Goal: Task Accomplishment & Management: Use online tool/utility

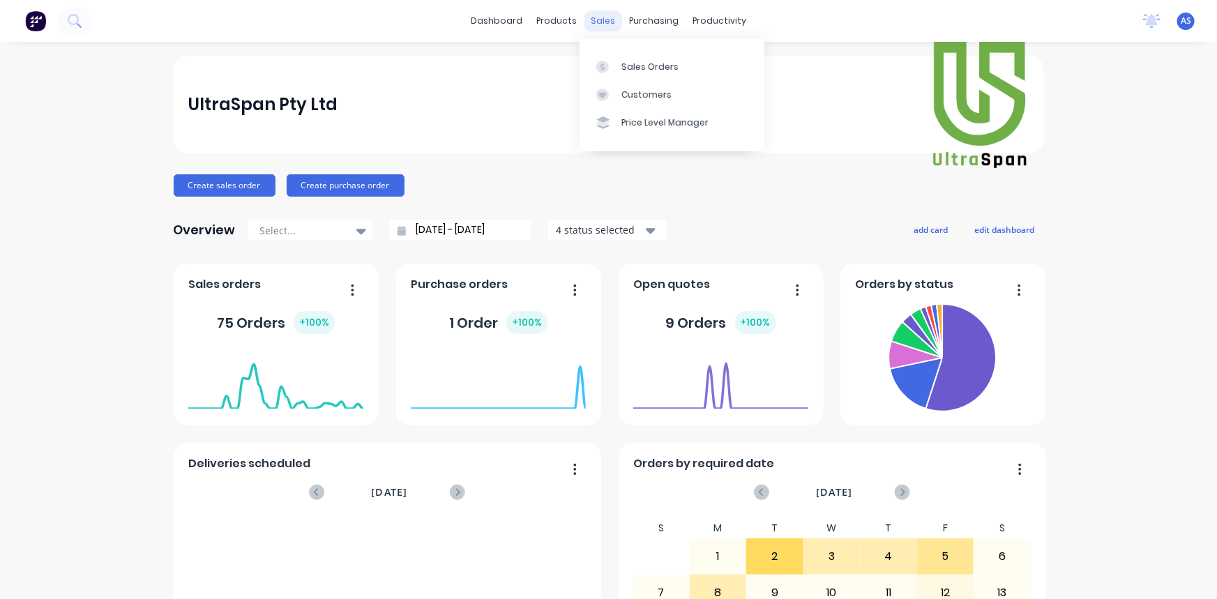
click at [606, 20] on div "sales" at bounding box center [603, 20] width 38 height 21
click at [639, 73] on div "Sales Orders" at bounding box center [649, 67] width 57 height 13
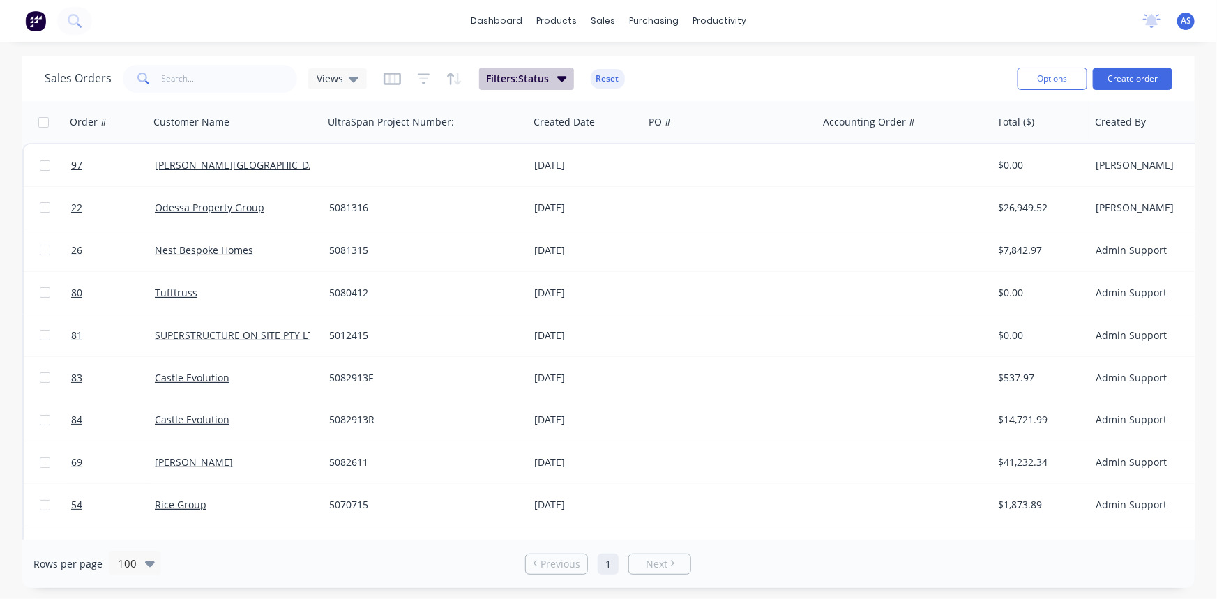
click at [564, 81] on icon "button" at bounding box center [562, 77] width 10 height 15
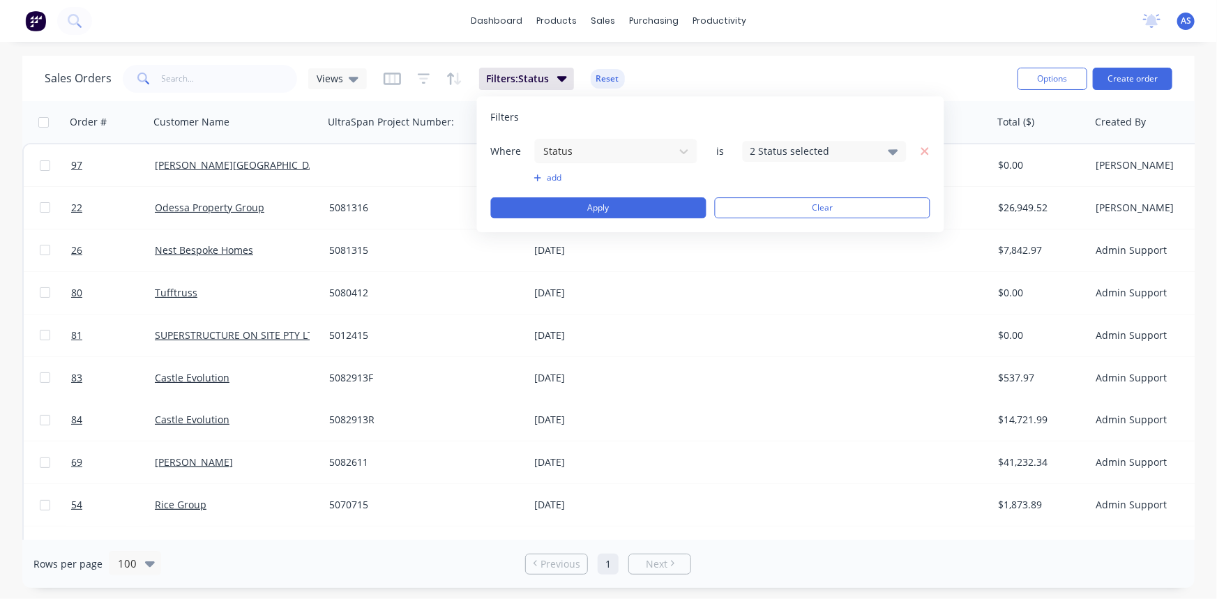
click at [808, 151] on div "2 Status selected" at bounding box center [813, 151] width 126 height 15
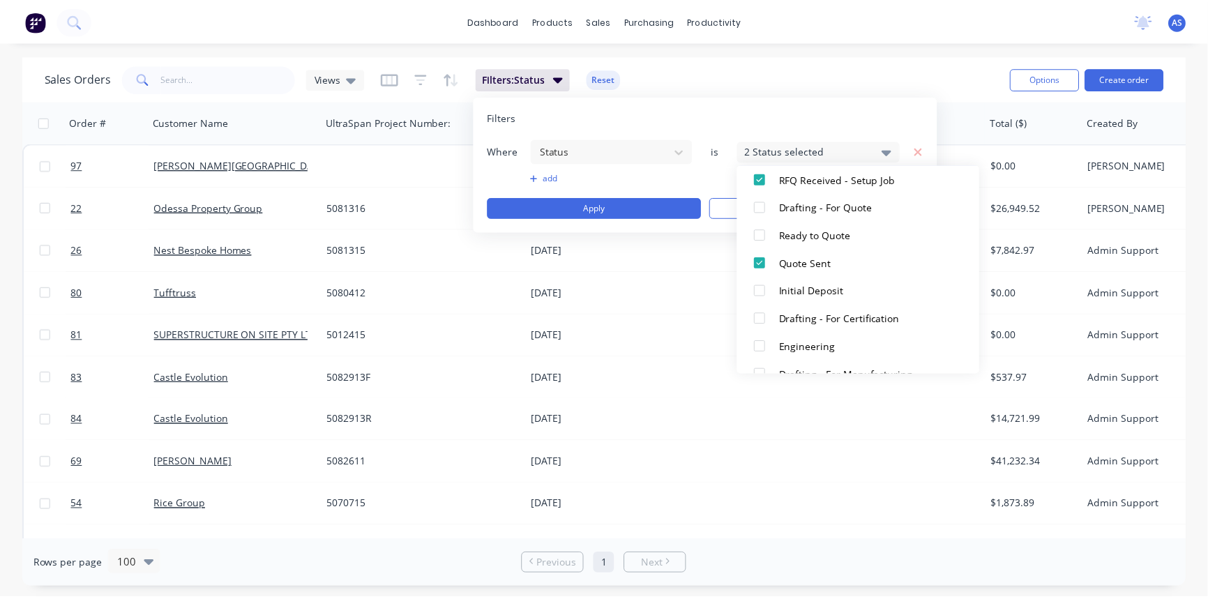
scroll to position [179, 0]
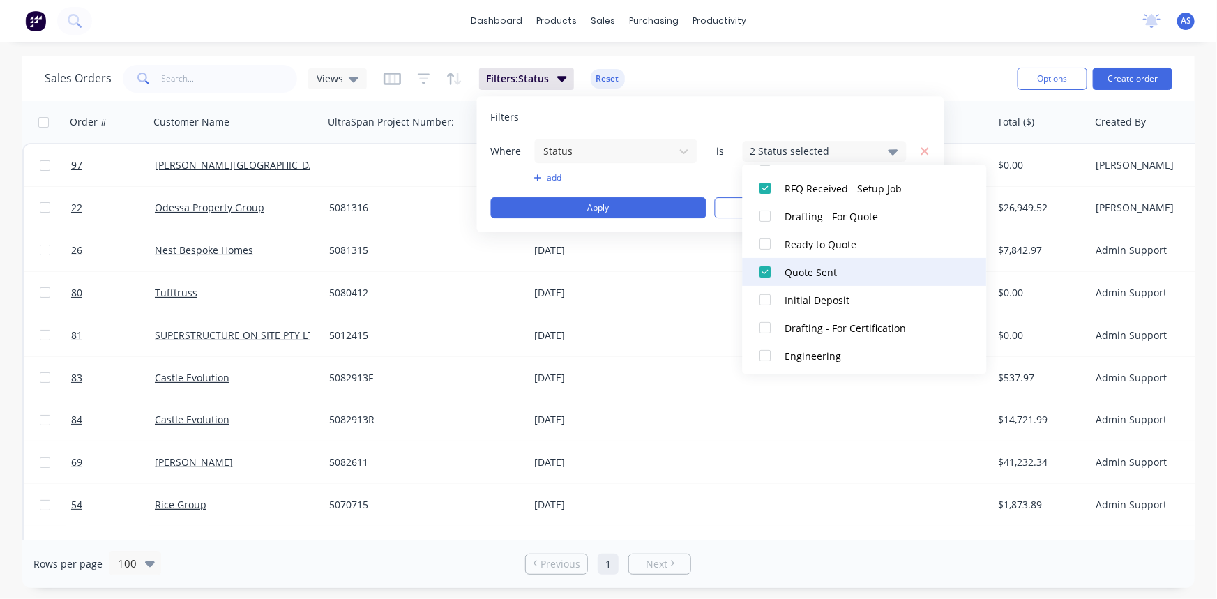
click at [809, 273] on div "Quote Sent" at bounding box center [868, 272] width 167 height 15
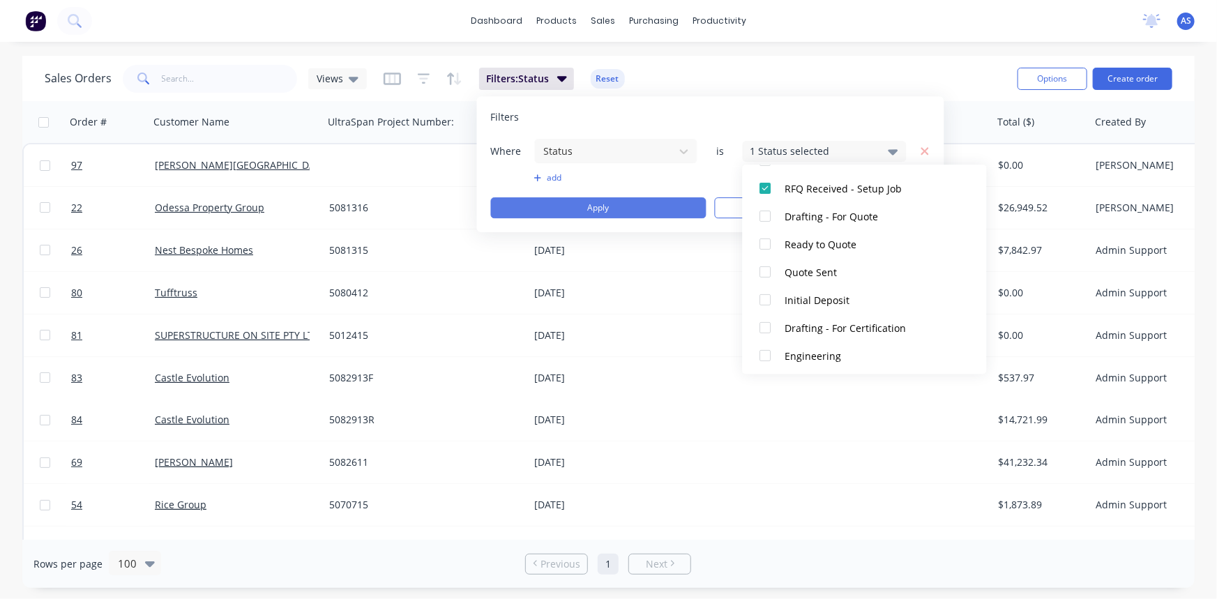
click at [609, 202] on button "Apply" at bounding box center [598, 207] width 215 height 21
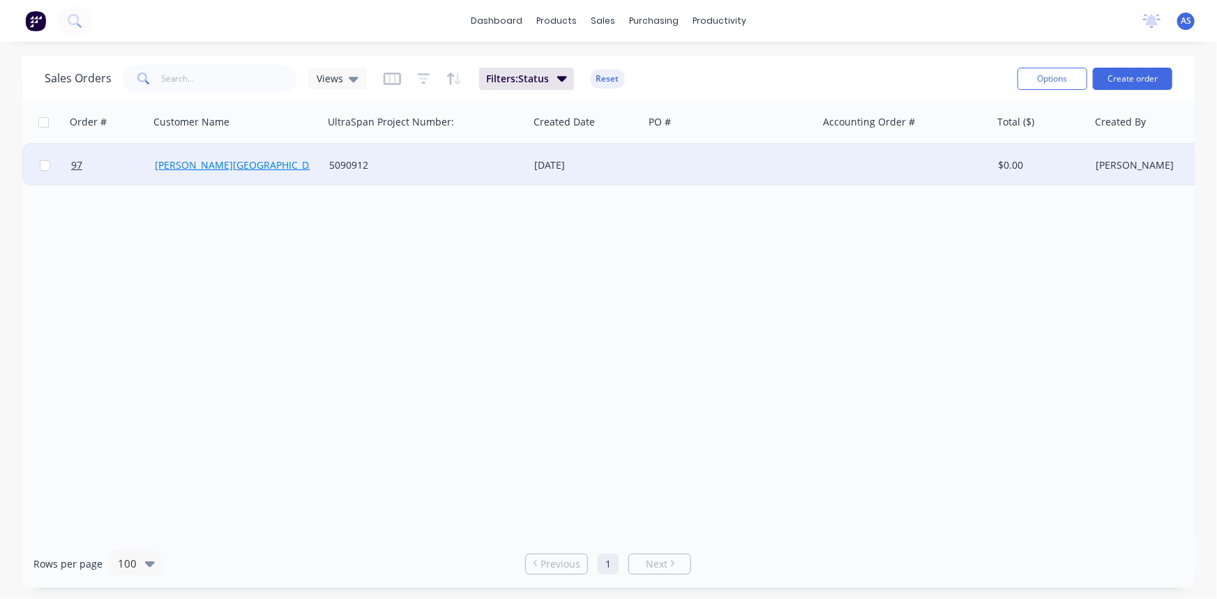
click at [237, 167] on link "[PERSON_NAME][GEOGRAPHIC_DATA] Co" at bounding box center [249, 164] width 189 height 13
click at [77, 165] on span "97" at bounding box center [76, 165] width 11 height 14
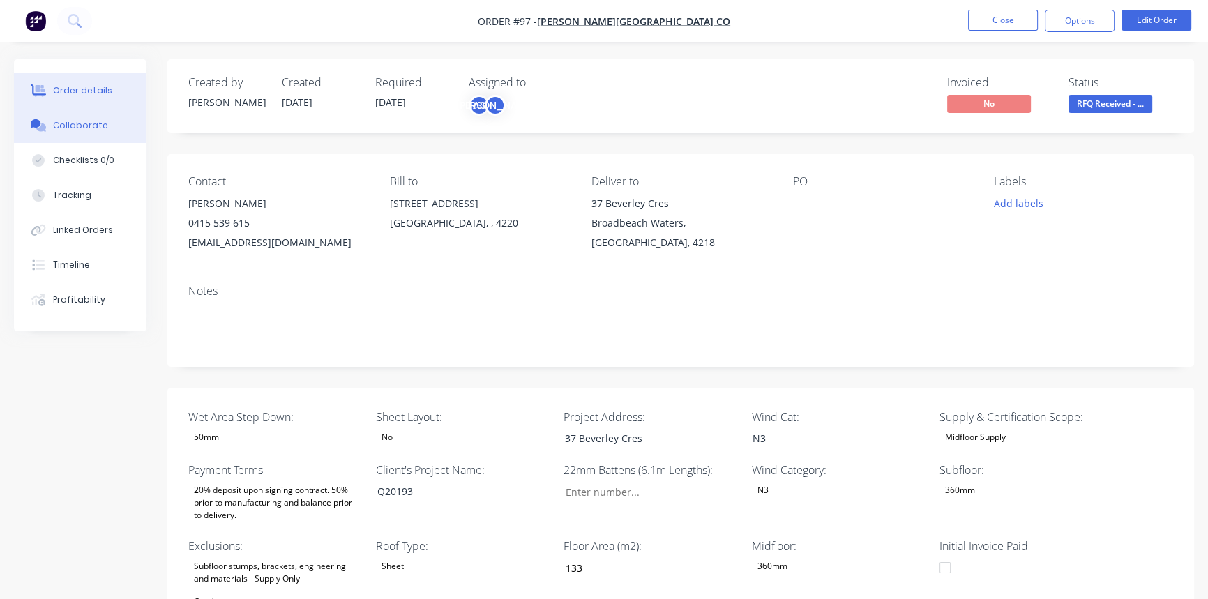
click at [83, 126] on div "Collaborate" at bounding box center [80, 125] width 55 height 13
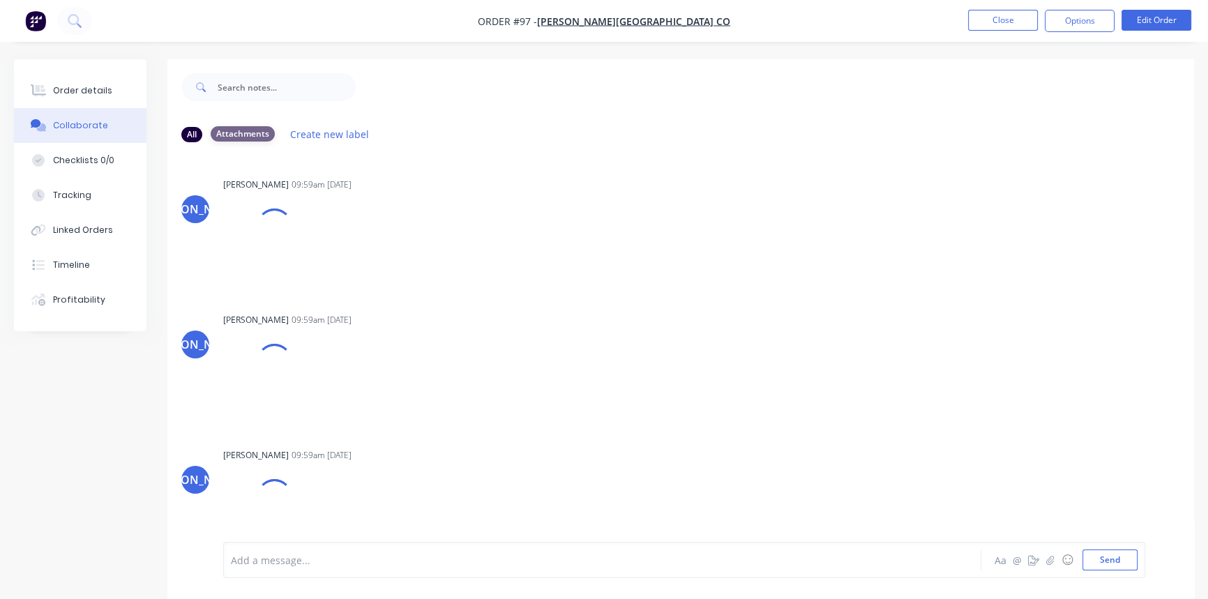
click at [250, 137] on div "Attachments" at bounding box center [243, 133] width 64 height 15
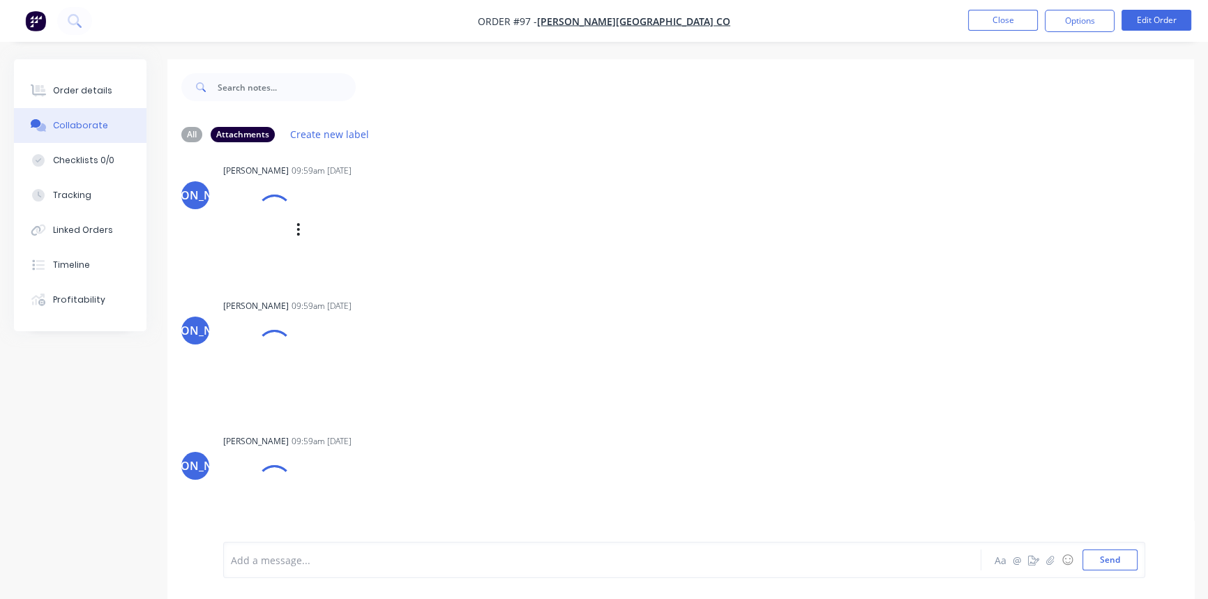
scroll to position [18, 0]
click at [296, 226] on icon "button" at bounding box center [298, 226] width 4 height 16
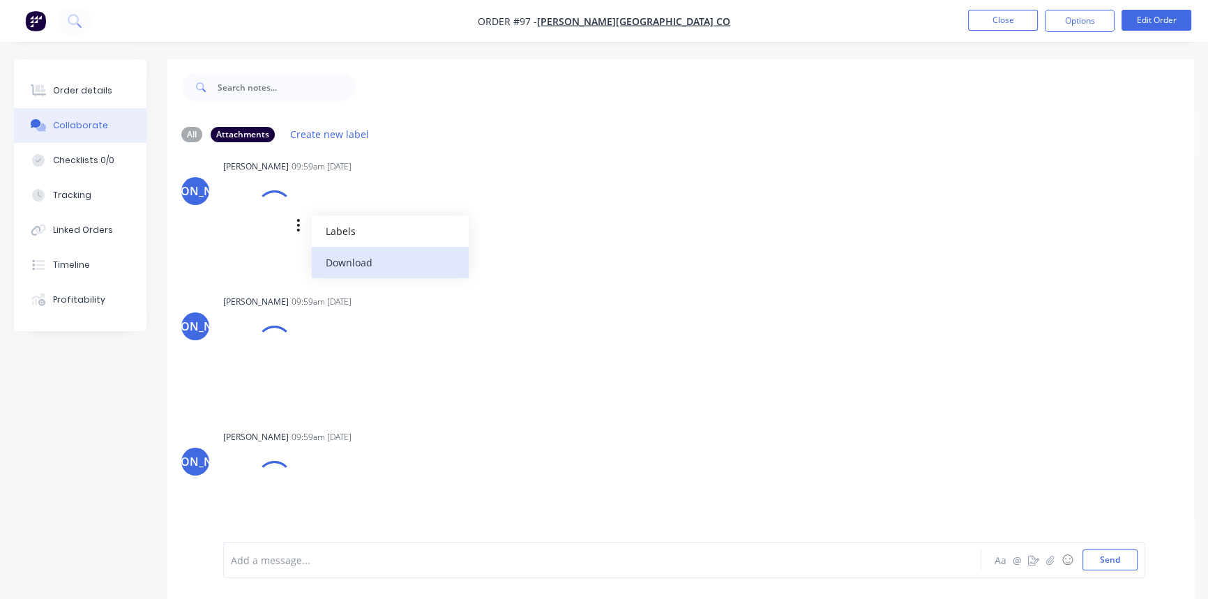
click at [349, 258] on button "Download" at bounding box center [390, 262] width 157 height 31
click at [365, 264] on button "Download" at bounding box center [390, 262] width 157 height 31
click at [299, 361] on icon "button" at bounding box center [298, 361] width 4 height 16
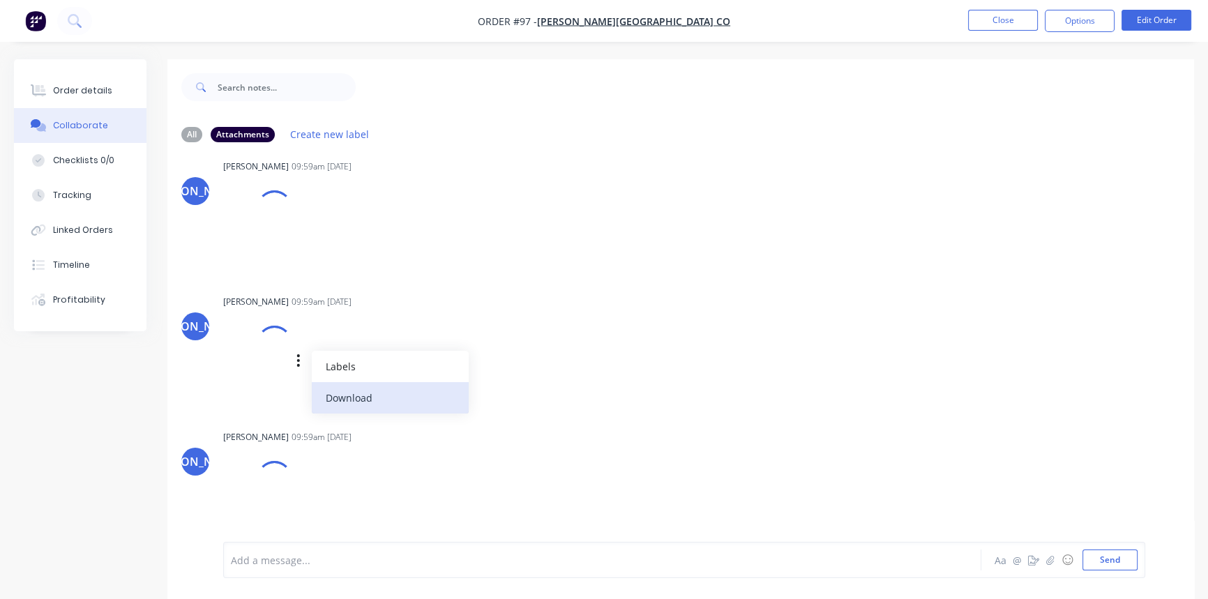
click at [359, 404] on button "Download" at bounding box center [390, 397] width 157 height 31
click at [348, 397] on button "Download" at bounding box center [390, 397] width 157 height 31
click at [197, 136] on div "All" at bounding box center [191, 133] width 21 height 15
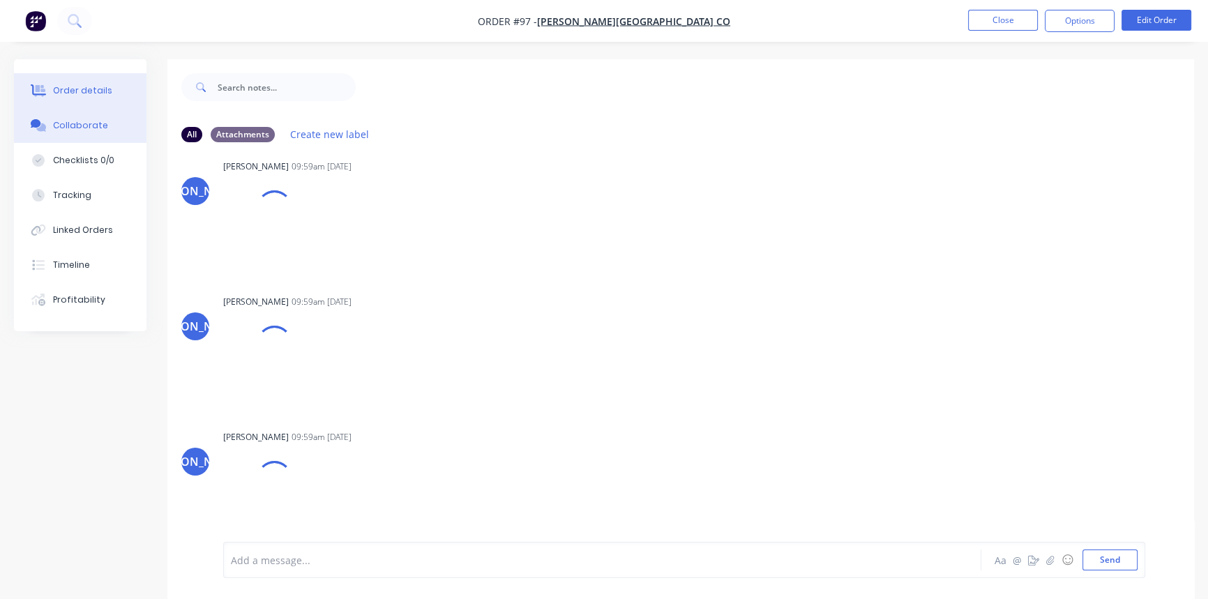
click at [79, 91] on div "Order details" at bounding box center [82, 90] width 59 height 13
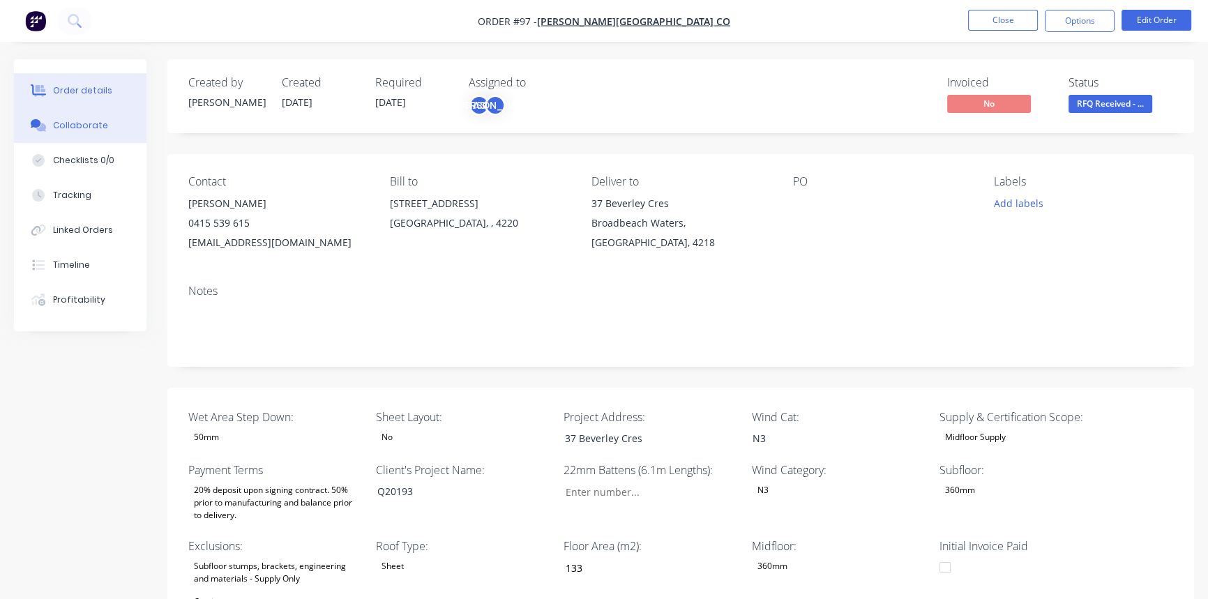
click at [102, 123] on div "Collaborate" at bounding box center [80, 125] width 55 height 13
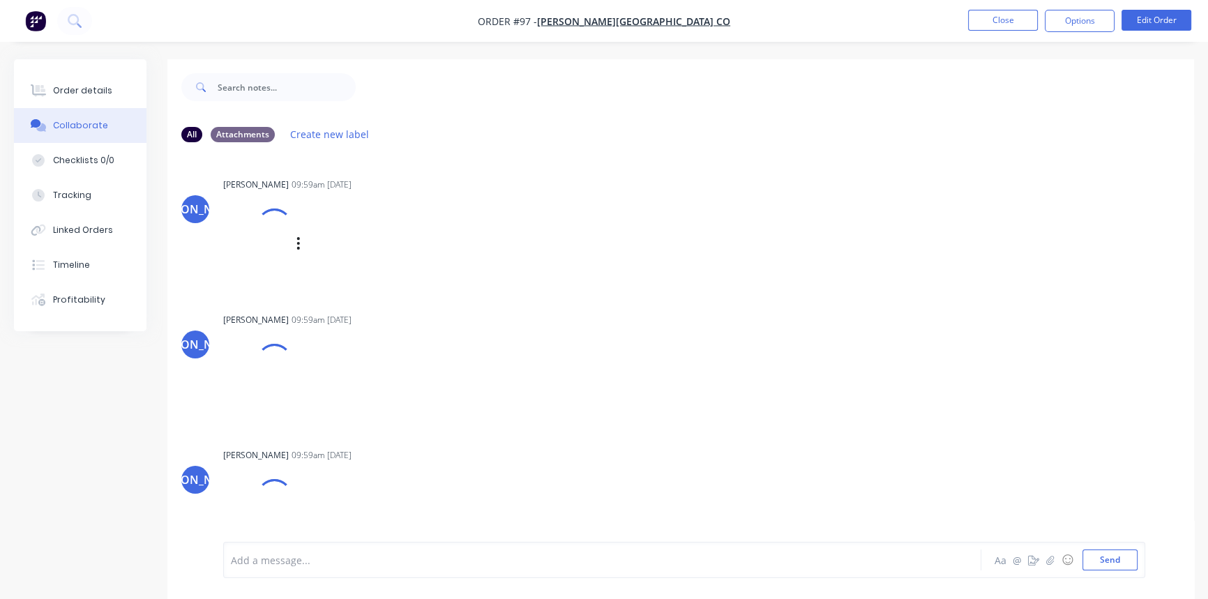
click at [555, 268] on div "[PERSON_NAME] 09:59am [DATE] LOT 114 #37 BEVERLEY CRES_2-03 U1 JO comments.pdf …" at bounding box center [441, 231] width 436 height 114
click at [76, 93] on div "Order details" at bounding box center [82, 90] width 59 height 13
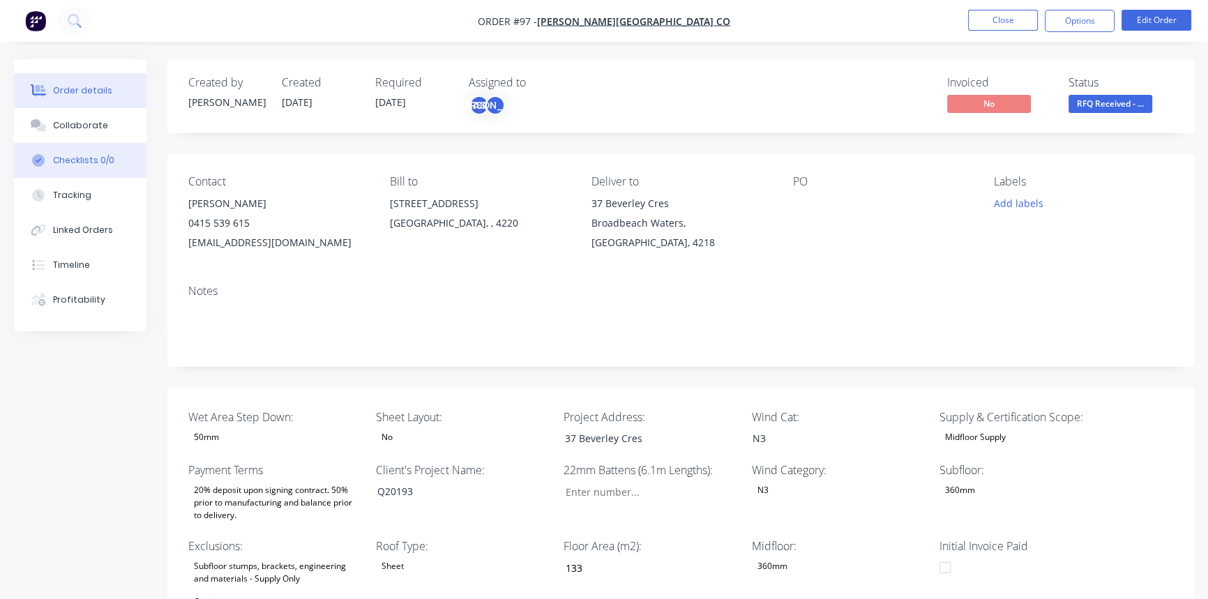
click at [105, 154] on div "Checklists 0/0" at bounding box center [83, 160] width 61 height 13
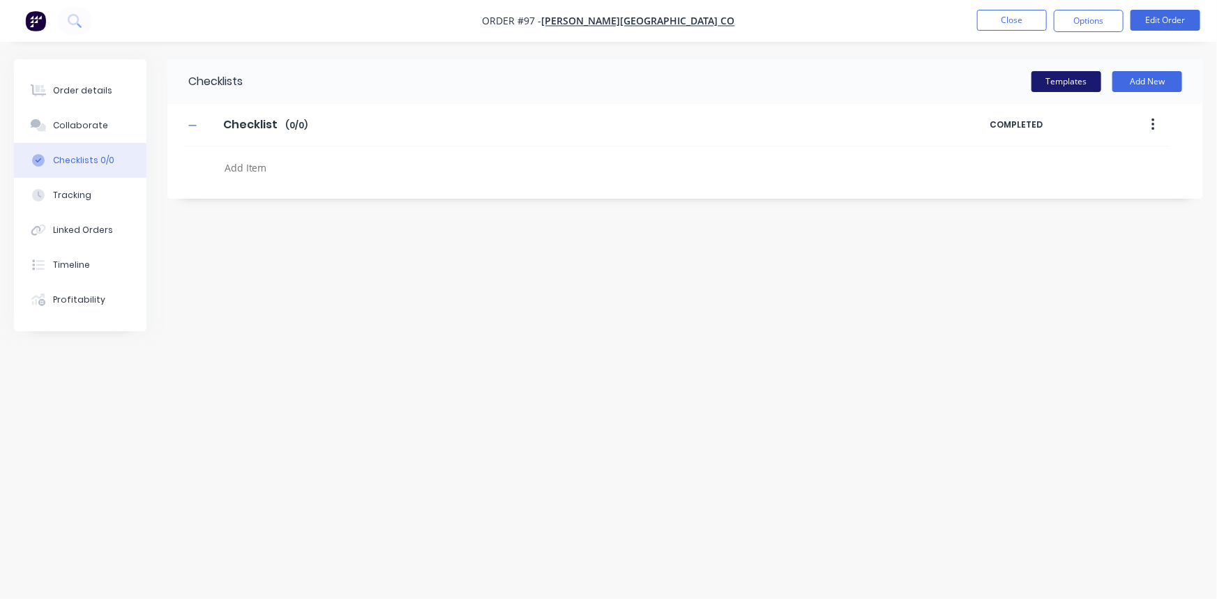
click at [1095, 85] on button "Templates" at bounding box center [1066, 81] width 70 height 21
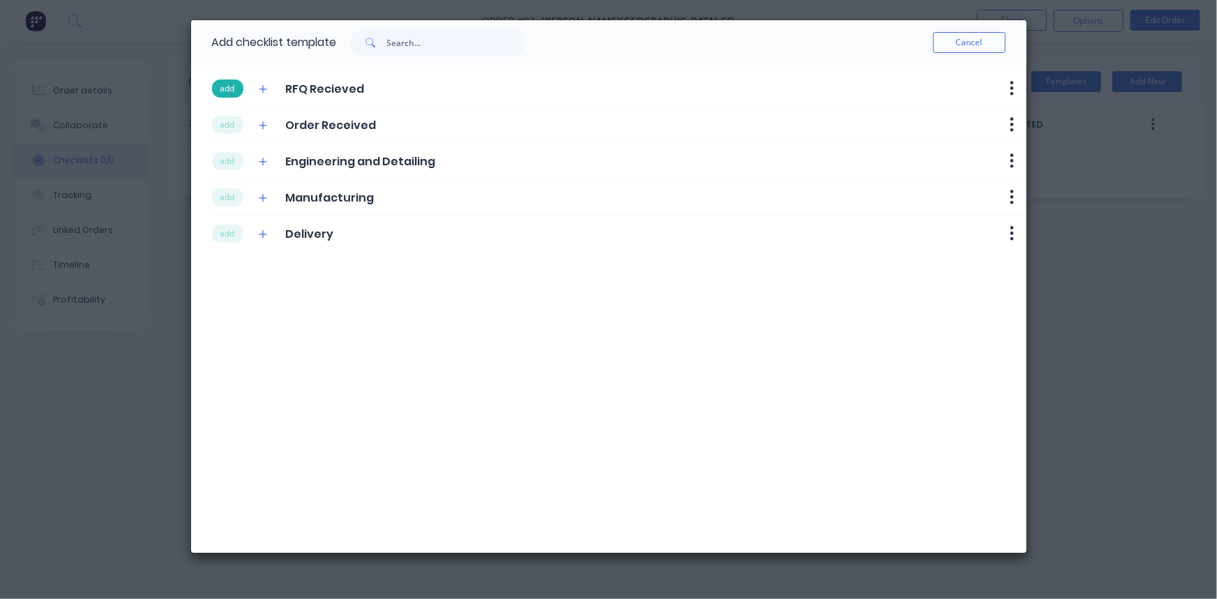
click at [220, 90] on button "add" at bounding box center [227, 88] width 31 height 18
click at [221, 116] on button "add" at bounding box center [227, 125] width 31 height 18
click at [225, 162] on button "add" at bounding box center [227, 161] width 31 height 18
click at [229, 195] on button "add" at bounding box center [227, 197] width 31 height 18
click at [235, 226] on button "add" at bounding box center [227, 234] width 31 height 18
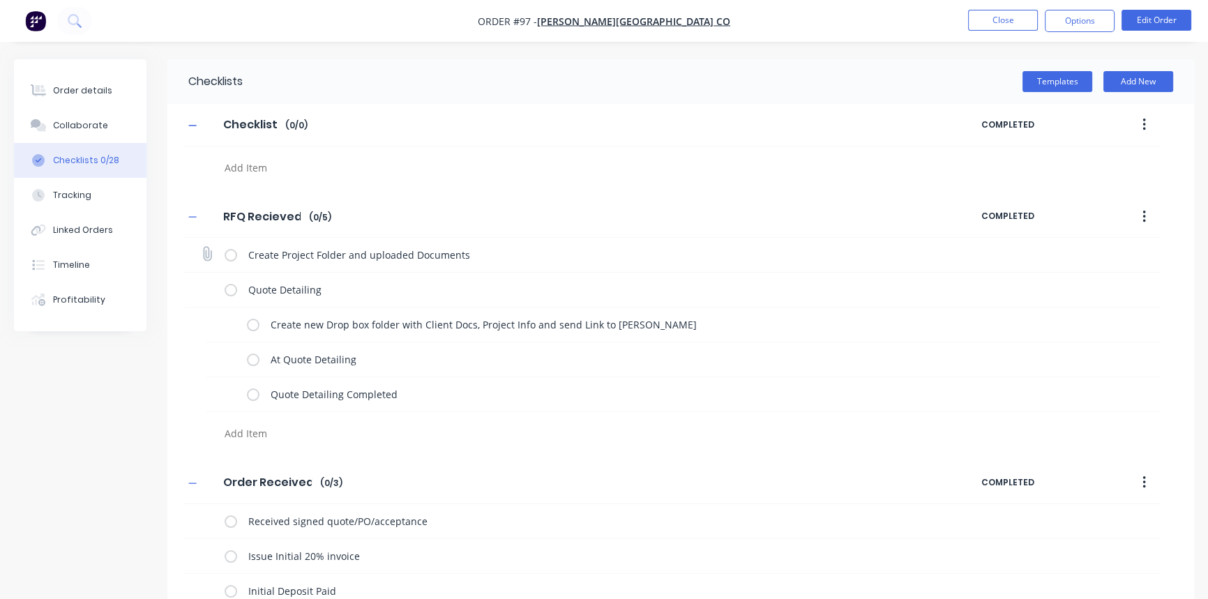
click at [229, 251] on label at bounding box center [231, 255] width 13 height 15
click at [0, 0] on input "checkbox" at bounding box center [0, 0] width 0 height 0
click at [254, 324] on label at bounding box center [253, 324] width 13 height 15
click at [0, 0] on input "checkbox" at bounding box center [0, 0] width 0 height 0
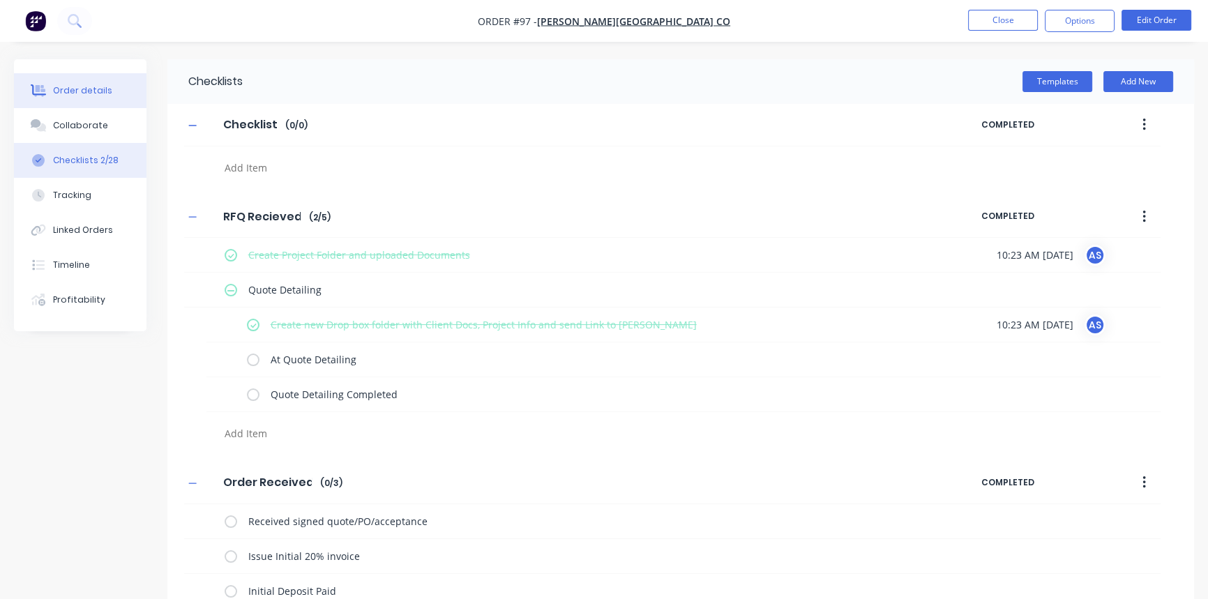
click at [83, 102] on button "Order details" at bounding box center [80, 90] width 132 height 35
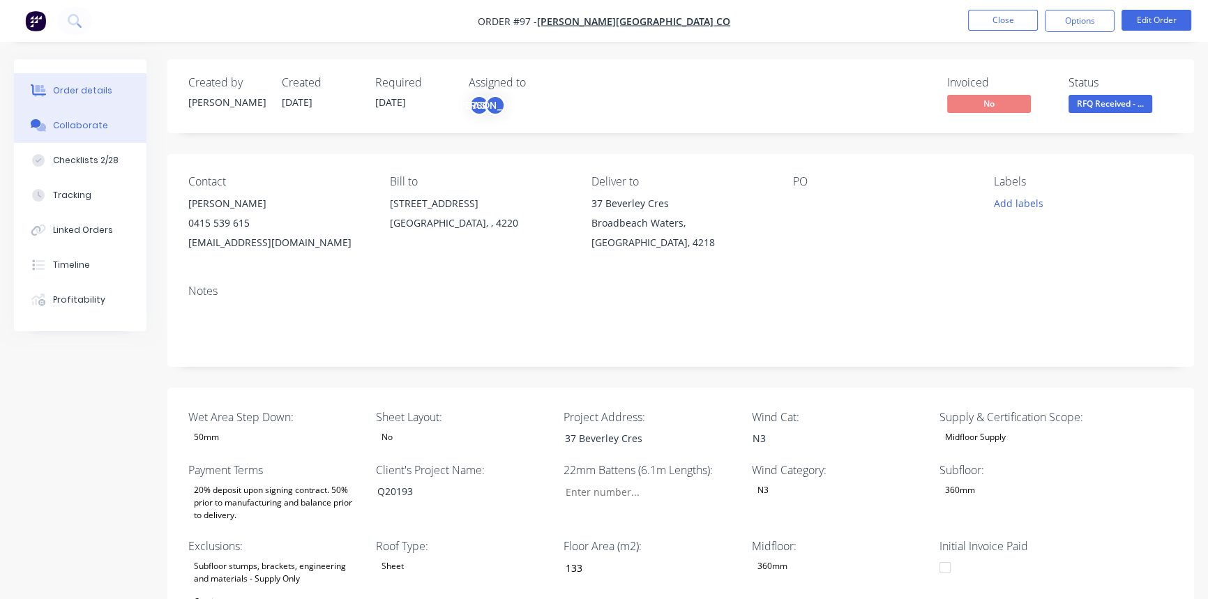
click at [85, 128] on div "Collaborate" at bounding box center [80, 125] width 55 height 13
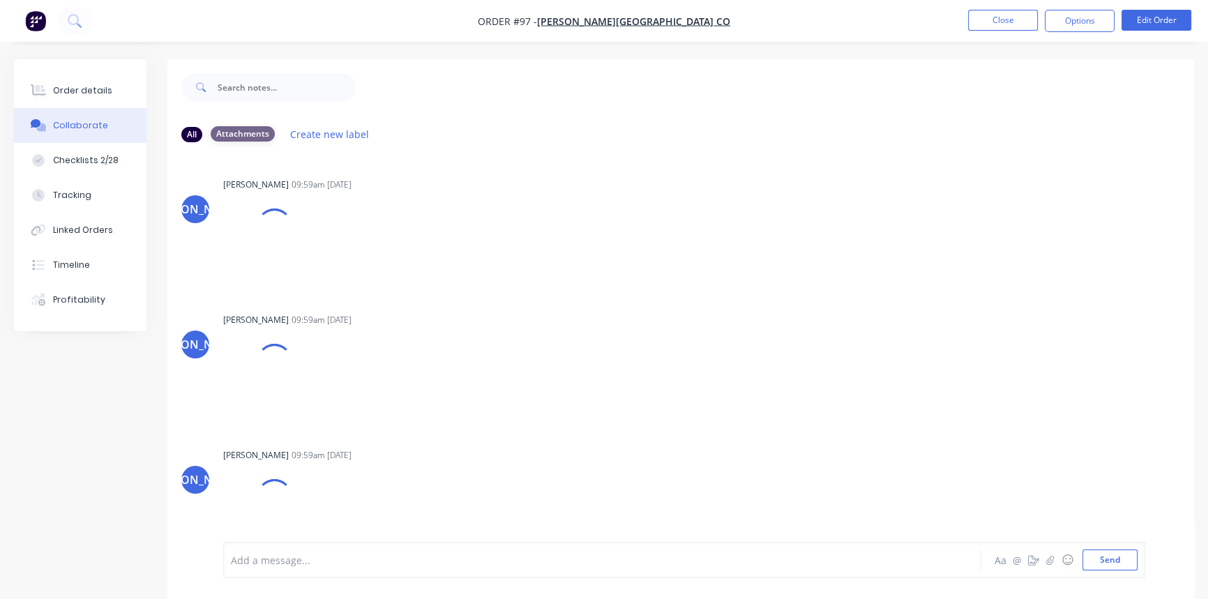
click at [250, 132] on div "Attachments" at bounding box center [243, 133] width 64 height 15
click at [195, 131] on div "All" at bounding box center [191, 133] width 21 height 15
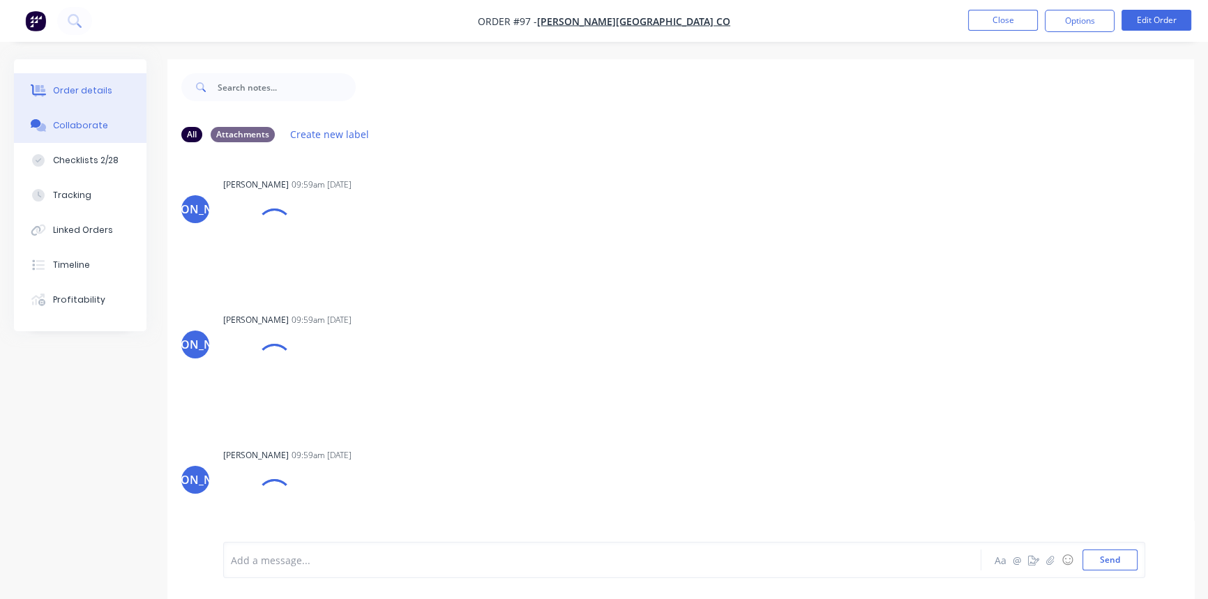
click at [89, 85] on div "Order details" at bounding box center [82, 90] width 59 height 13
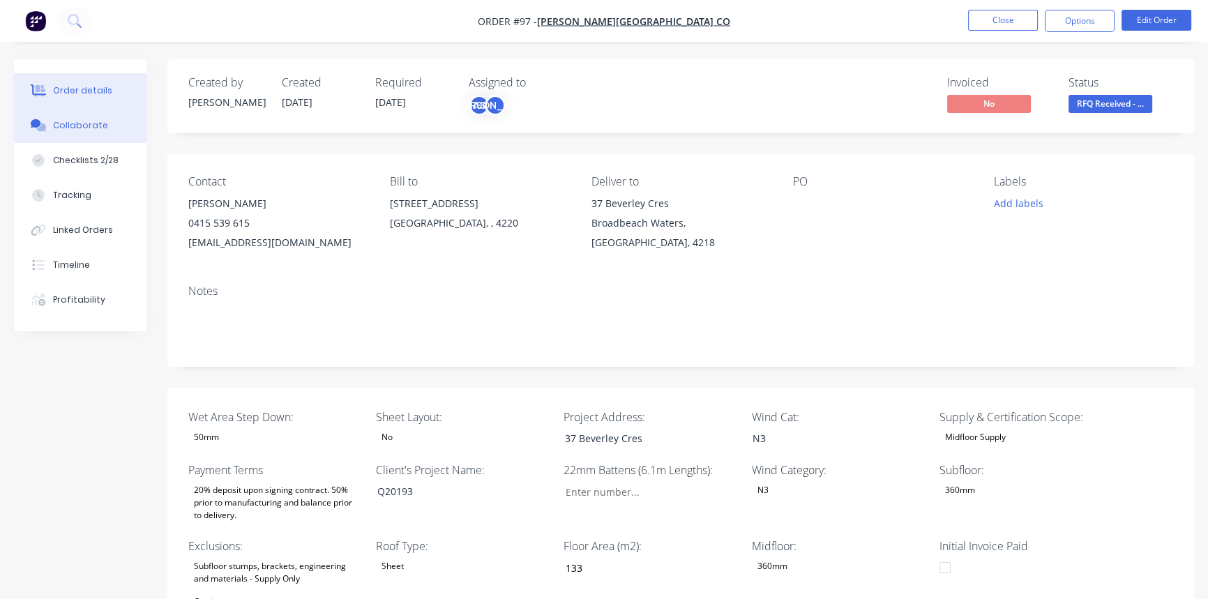
click at [88, 112] on button "Collaborate" at bounding box center [80, 125] width 132 height 35
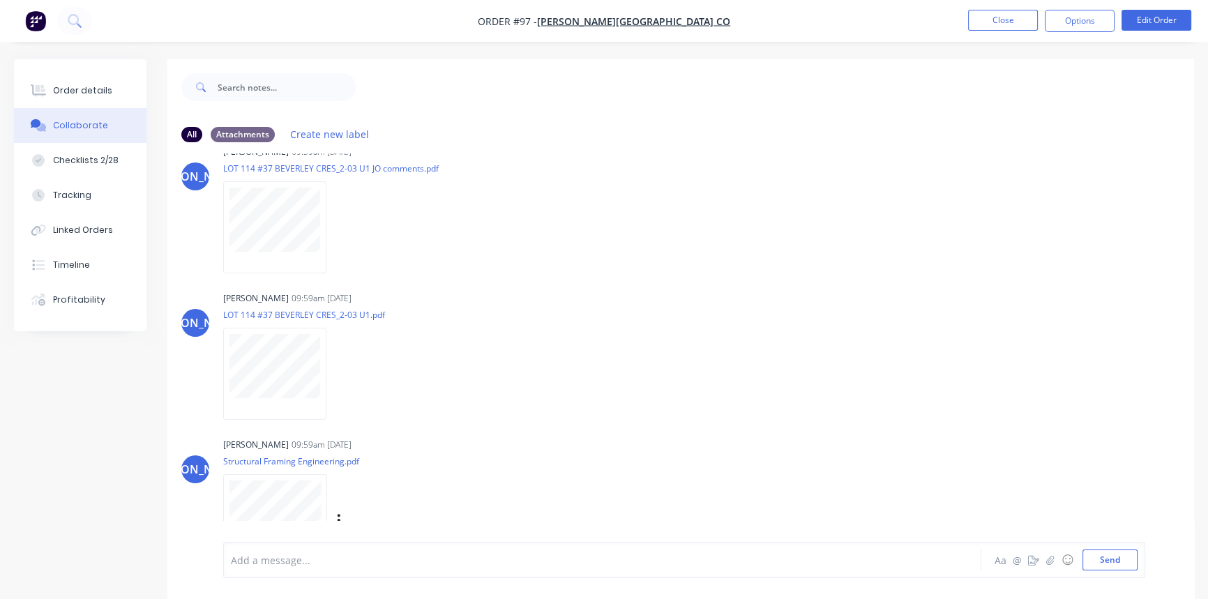
scroll to position [63, 0]
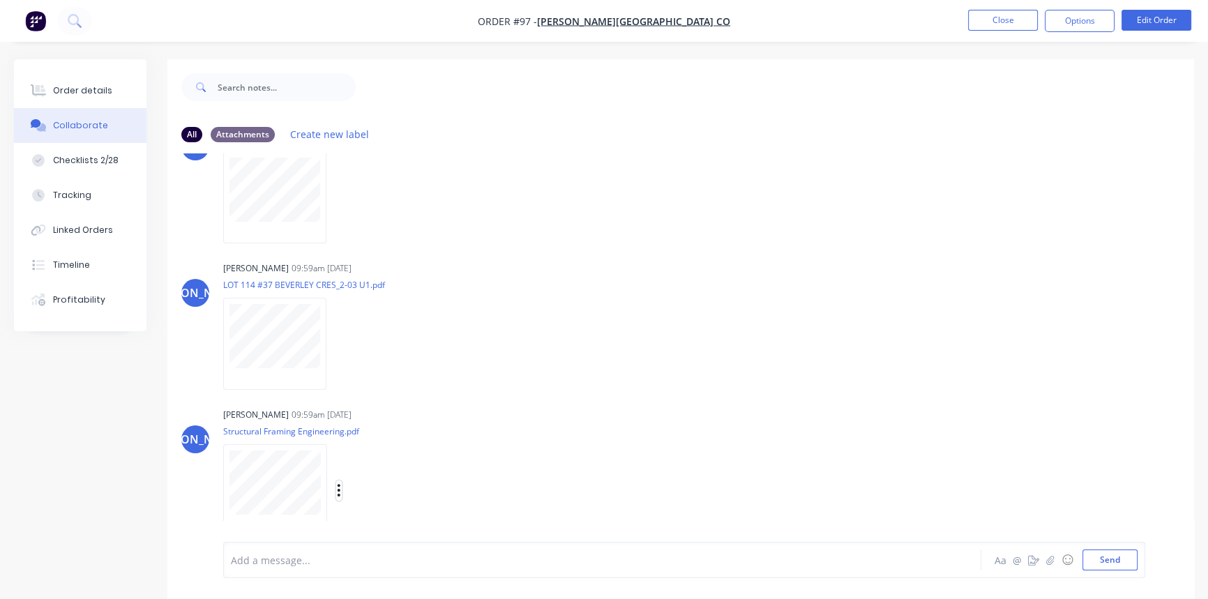
click at [339, 493] on icon "button" at bounding box center [339, 490] width 3 height 13
click at [370, 509] on button "Download" at bounding box center [430, 523] width 157 height 31
click at [335, 351] on button "button" at bounding box center [338, 344] width 6 height 20
click at [368, 377] on button "Download" at bounding box center [429, 380] width 157 height 31
click at [339, 191] on icon "button" at bounding box center [338, 197] width 3 height 13
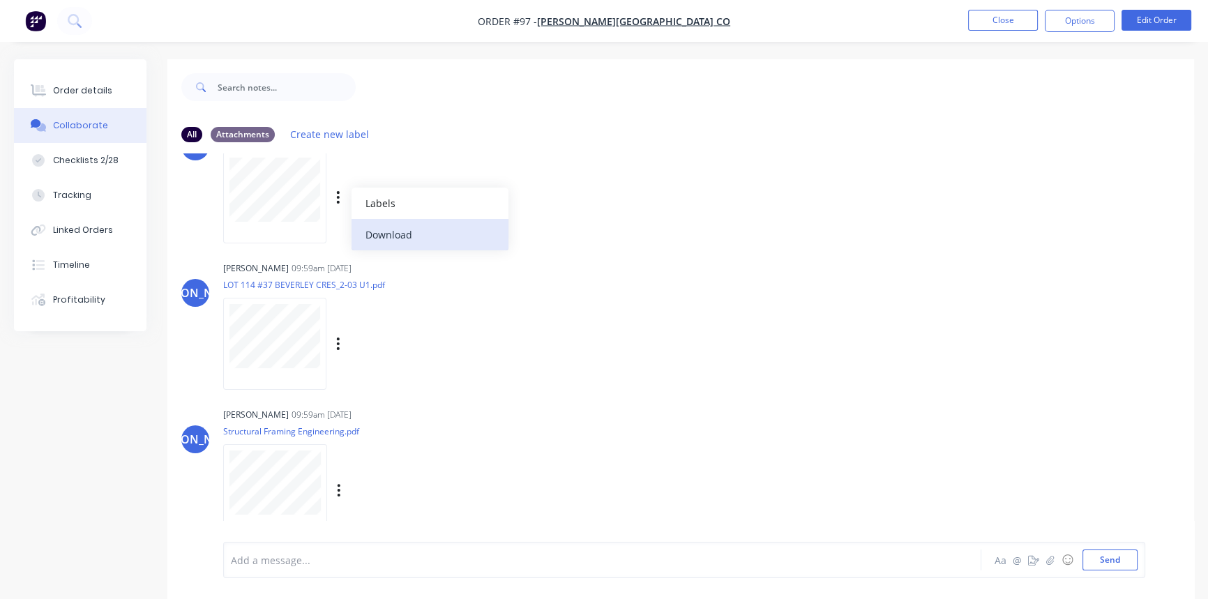
click at [393, 232] on button "Download" at bounding box center [429, 234] width 157 height 31
click at [526, 188] on div "[PERSON_NAME] 09:59am [DATE] LOT 114 #37 BEVERLEY CRES_2-03 U1 JO comments.pdf …" at bounding box center [441, 175] width 436 height 126
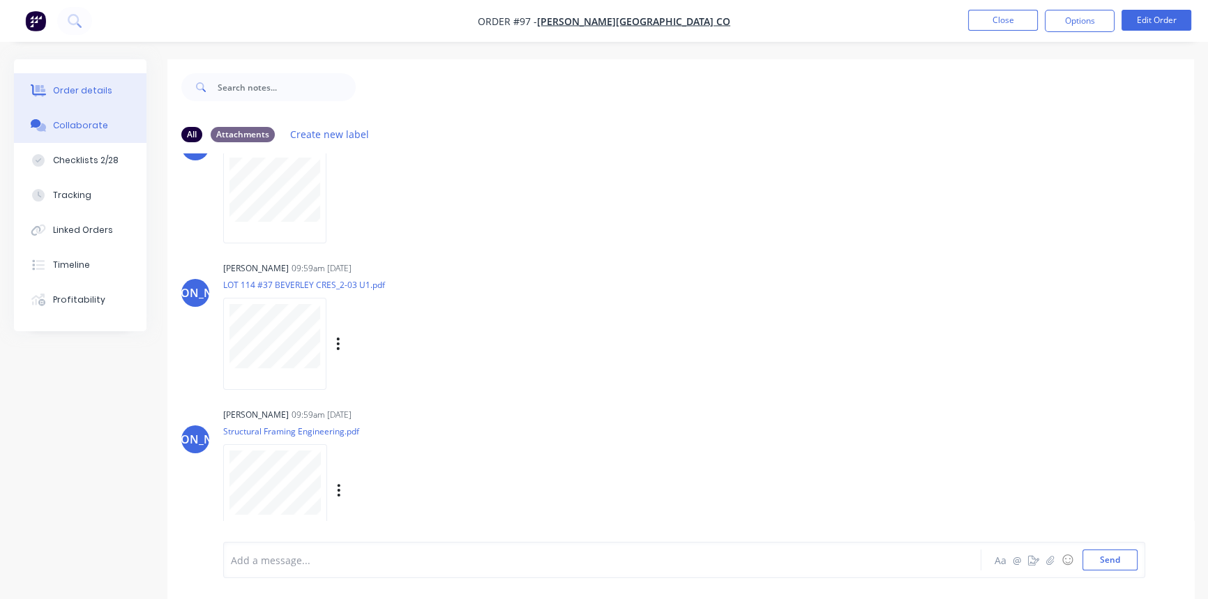
click at [98, 81] on button "Order details" at bounding box center [80, 90] width 132 height 35
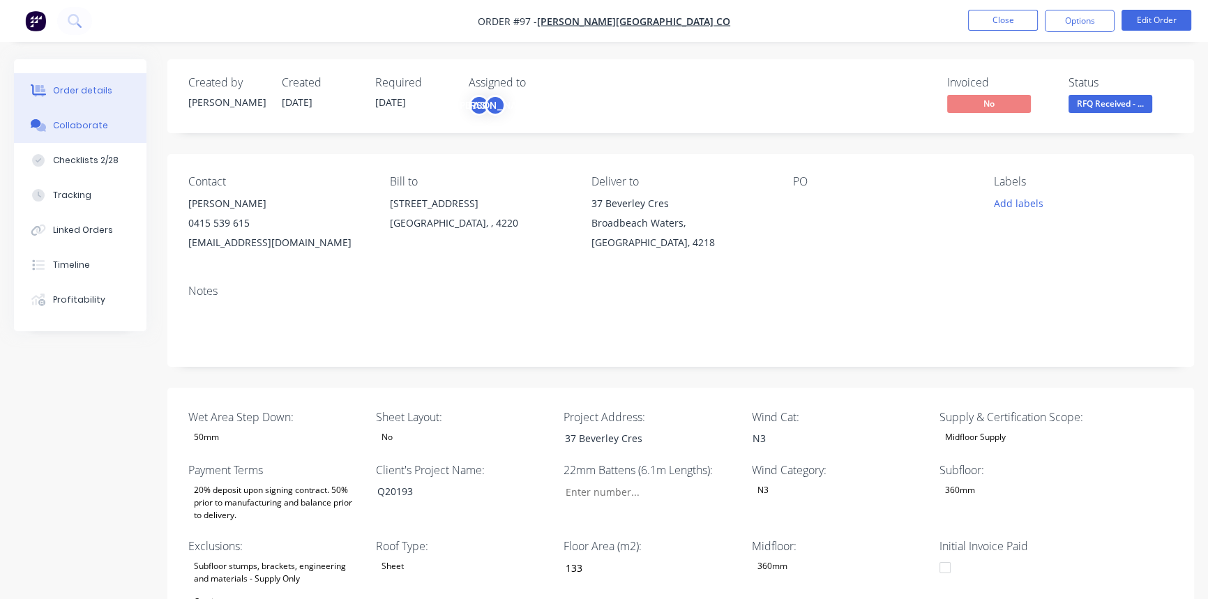
click at [67, 116] on button "Collaborate" at bounding box center [80, 125] width 132 height 35
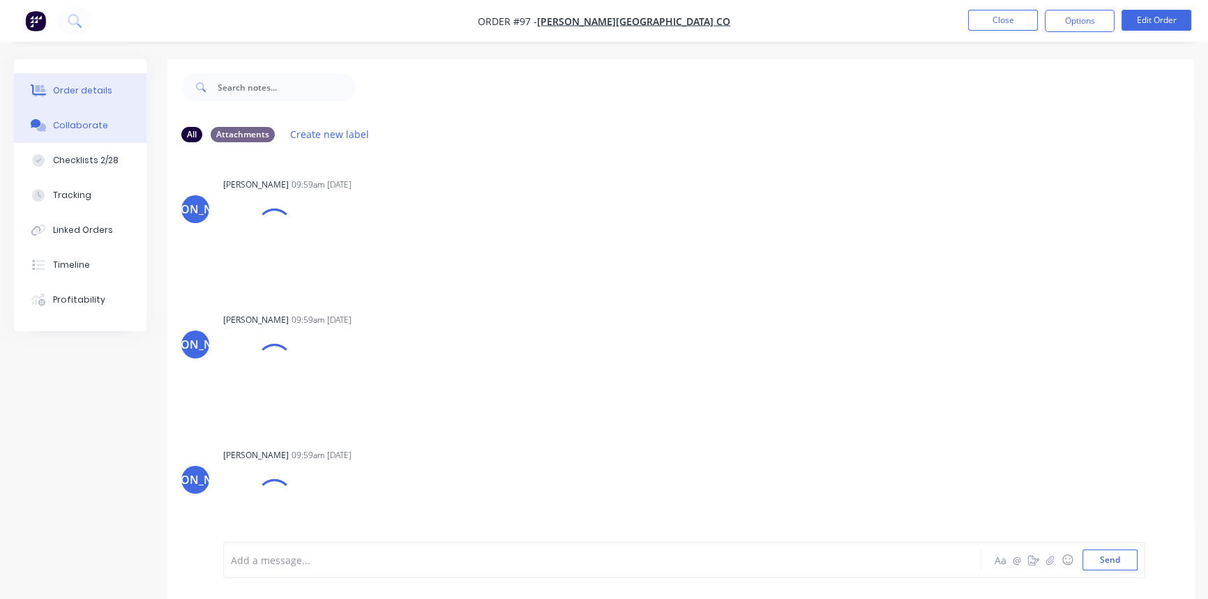
click at [79, 89] on div "Order details" at bounding box center [82, 90] width 59 height 13
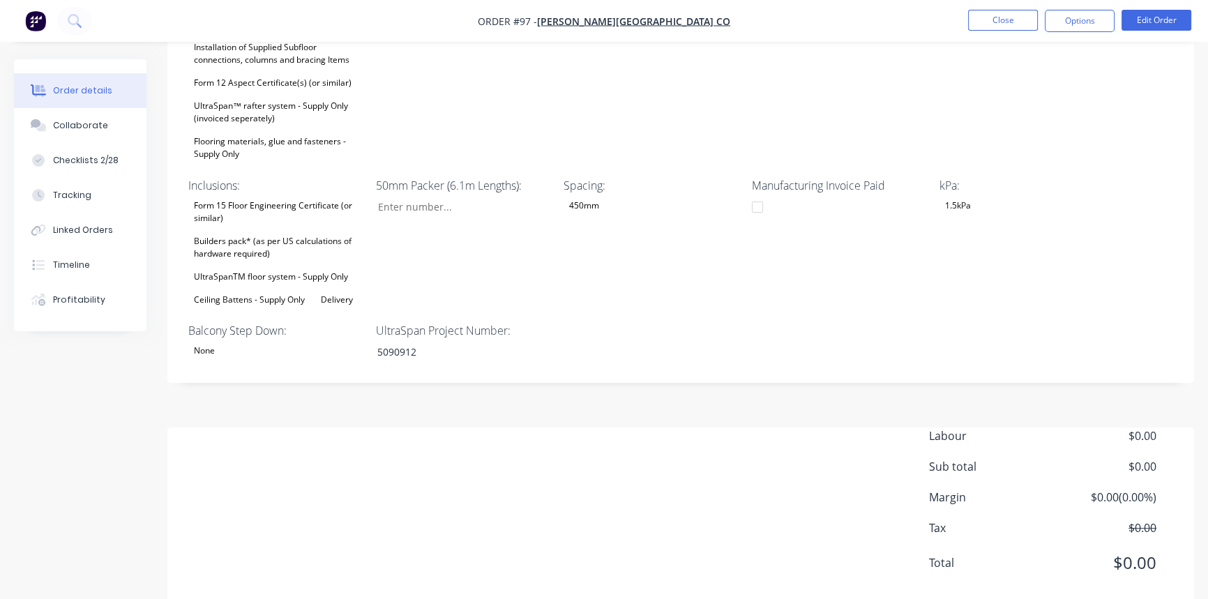
scroll to position [632, 0]
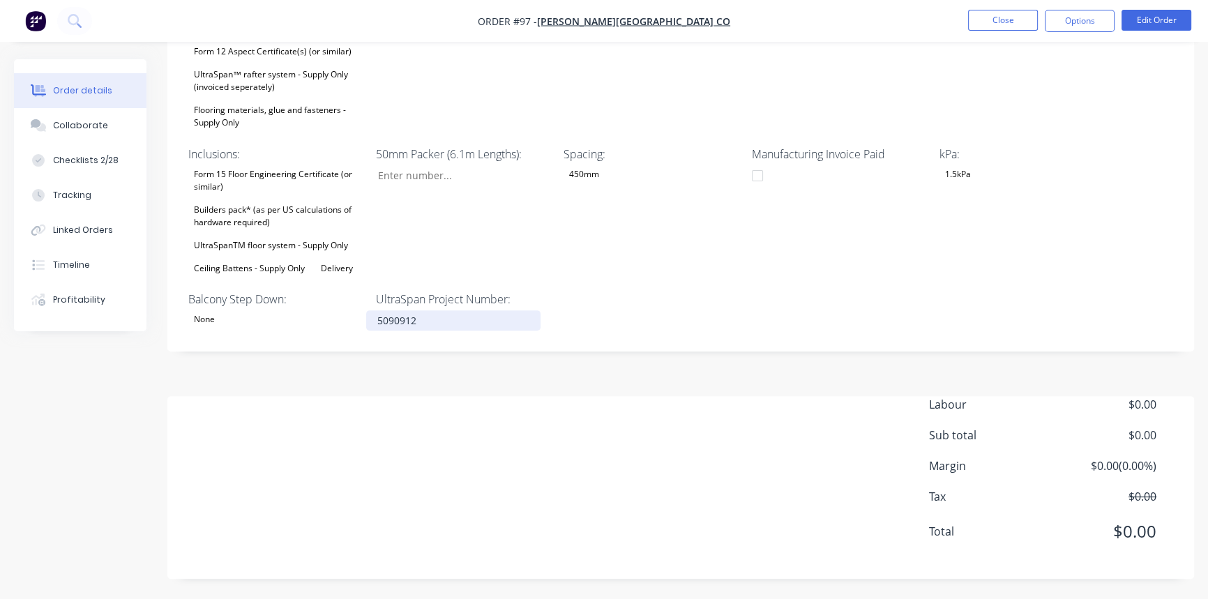
click at [391, 320] on div "5090912" at bounding box center [453, 320] width 174 height 20
copy div "5090912"
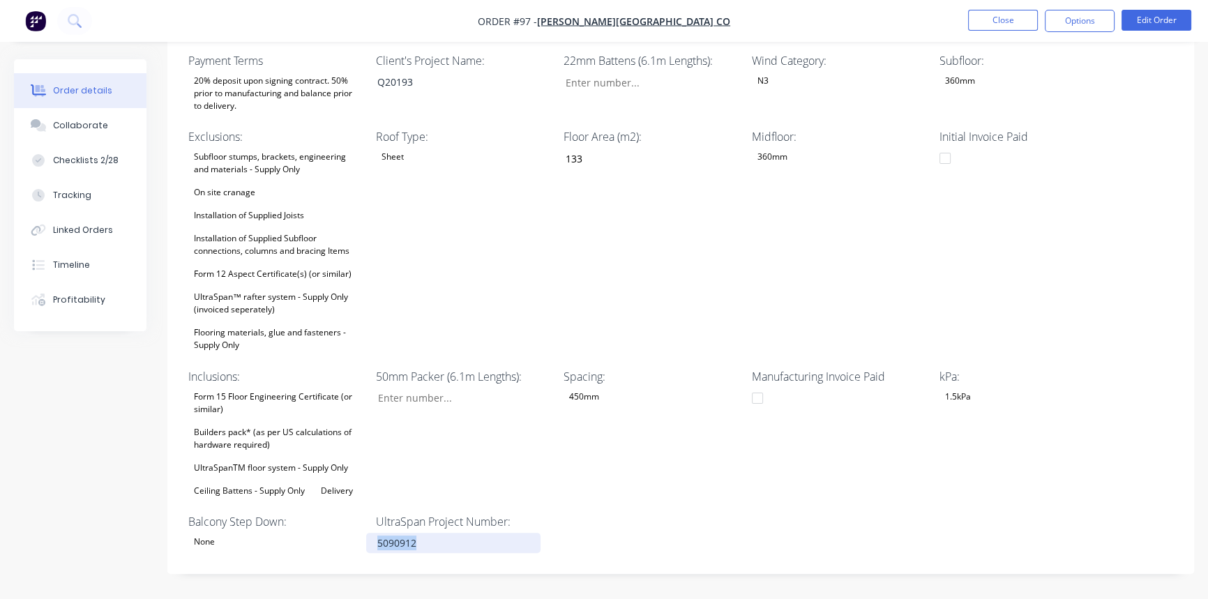
scroll to position [444, 0]
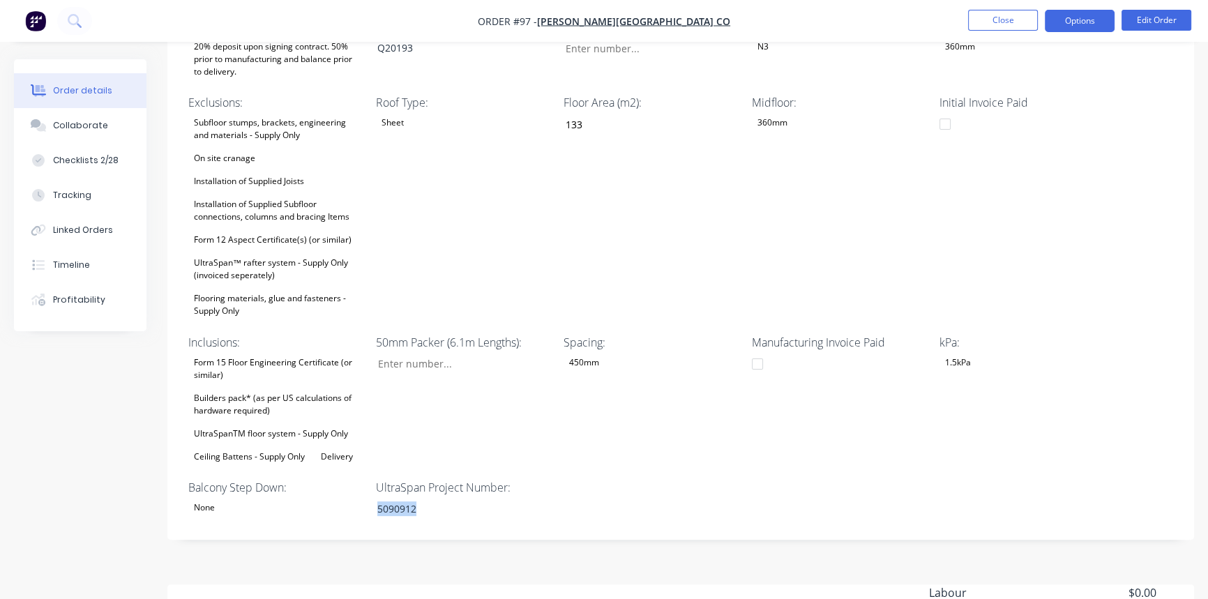
click at [1068, 23] on button "Options" at bounding box center [1080, 21] width 70 height 22
click at [822, 220] on div "Midfloor: 360mm" at bounding box center [839, 207] width 174 height 226
click at [1056, 20] on button "Options" at bounding box center [1080, 21] width 70 height 22
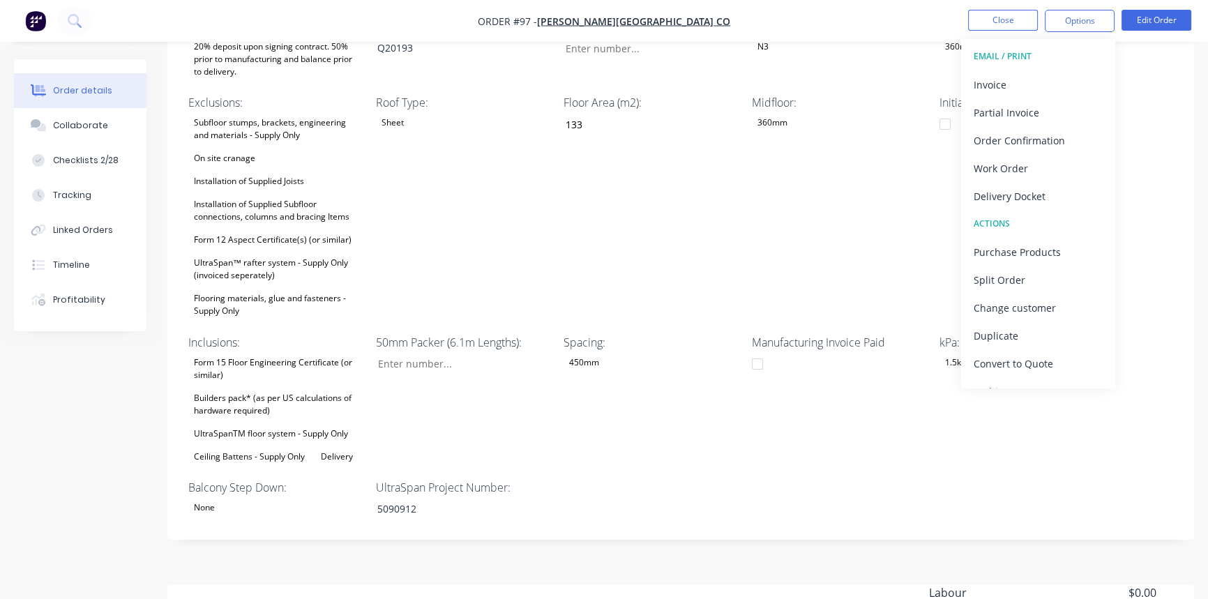
click at [1015, 56] on div "EMAIL / PRINT" at bounding box center [1038, 56] width 128 height 18
click at [1015, 55] on div "EMAIL / PRINT" at bounding box center [1038, 56] width 128 height 18
click at [1004, 171] on div "Work Order" at bounding box center [1038, 168] width 128 height 20
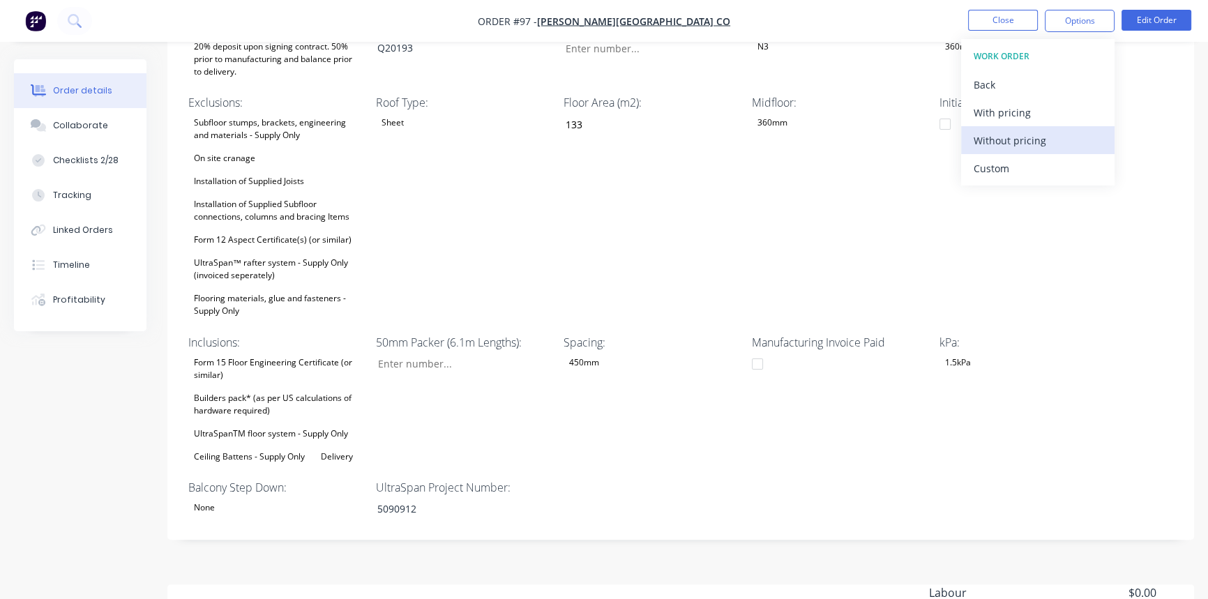
click at [1016, 144] on div "Without pricing" at bounding box center [1038, 140] width 128 height 20
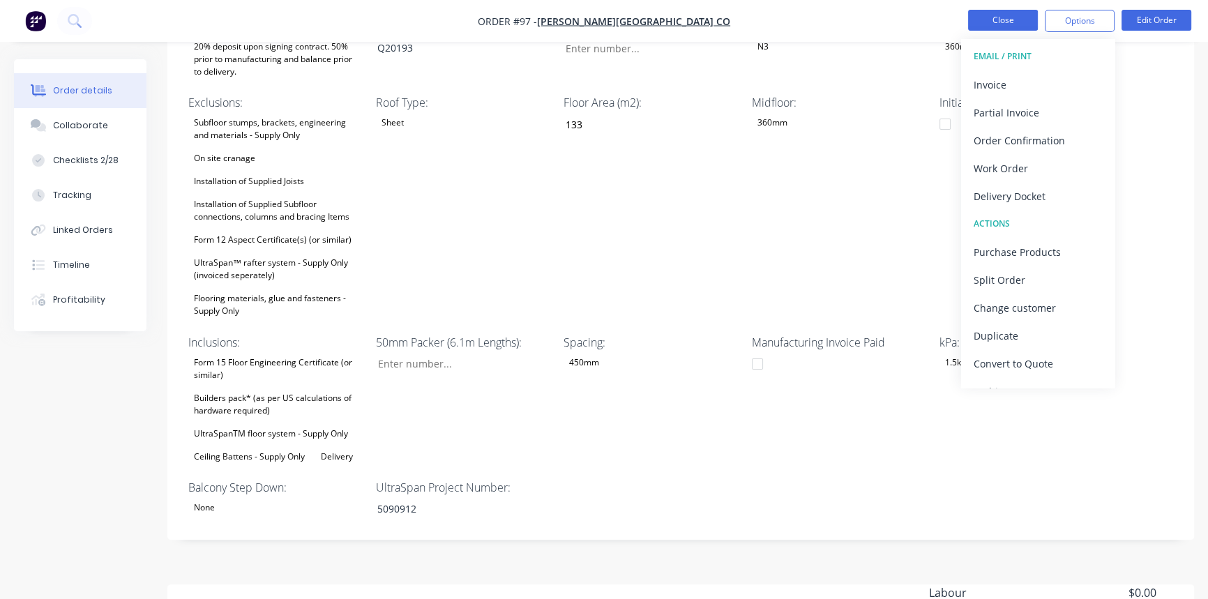
click at [1013, 26] on button "Close" at bounding box center [1003, 20] width 70 height 21
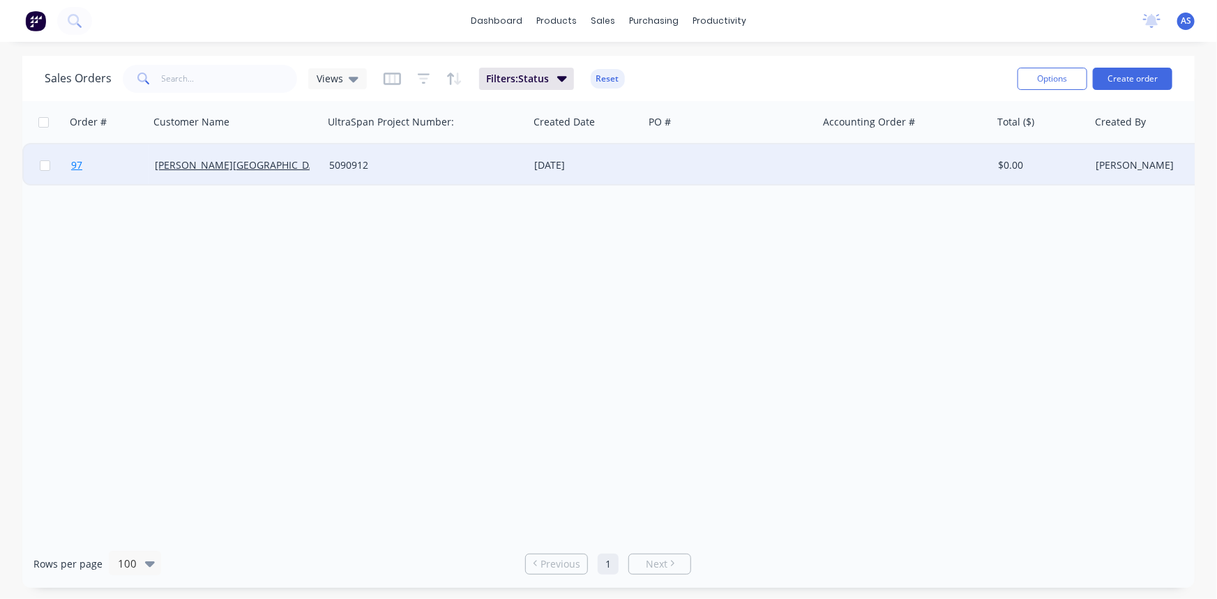
click at [78, 167] on span "97" at bounding box center [76, 165] width 11 height 14
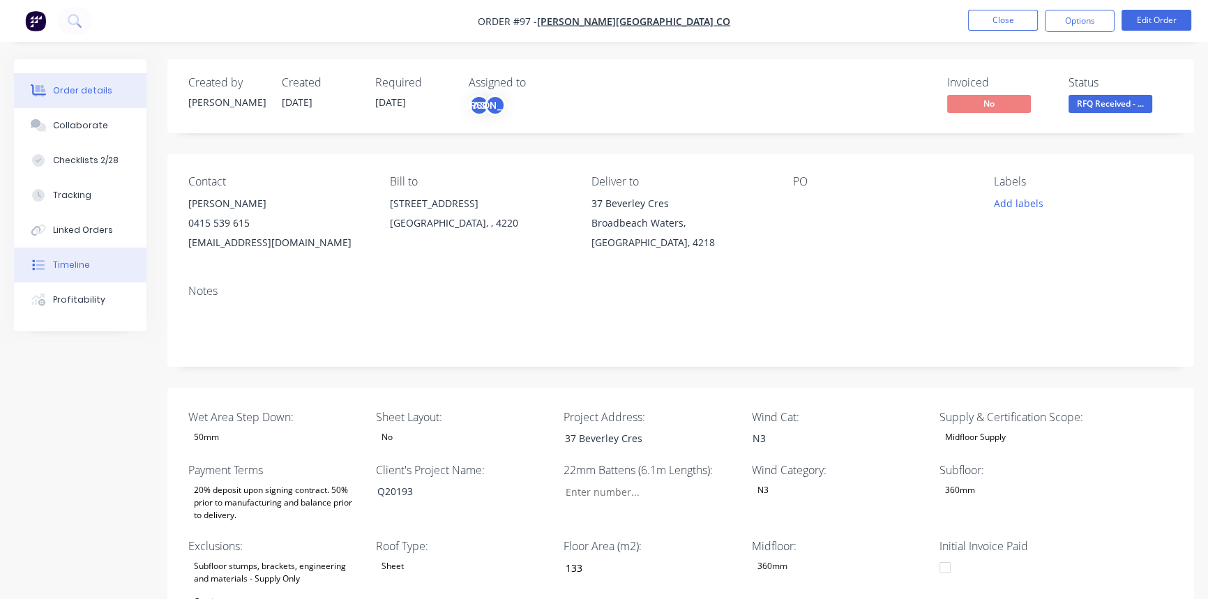
click at [88, 251] on button "Timeline" at bounding box center [80, 265] width 132 height 35
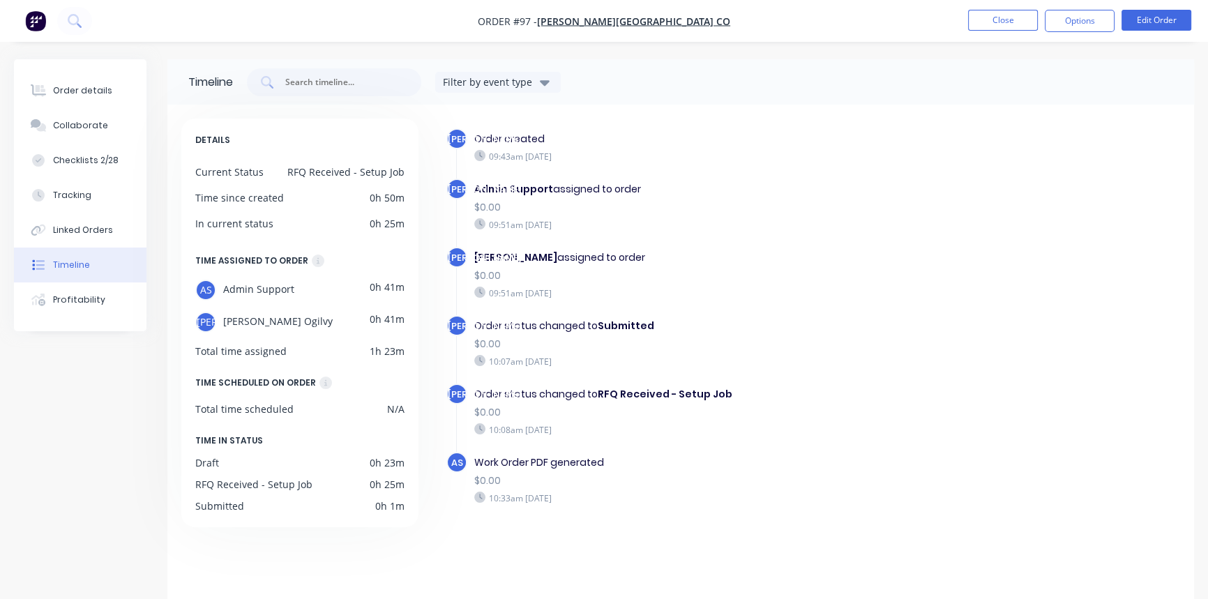
click at [797, 206] on div "$0.00" at bounding box center [700, 207] width 453 height 15
click at [82, 98] on button "Order details" at bounding box center [80, 90] width 132 height 35
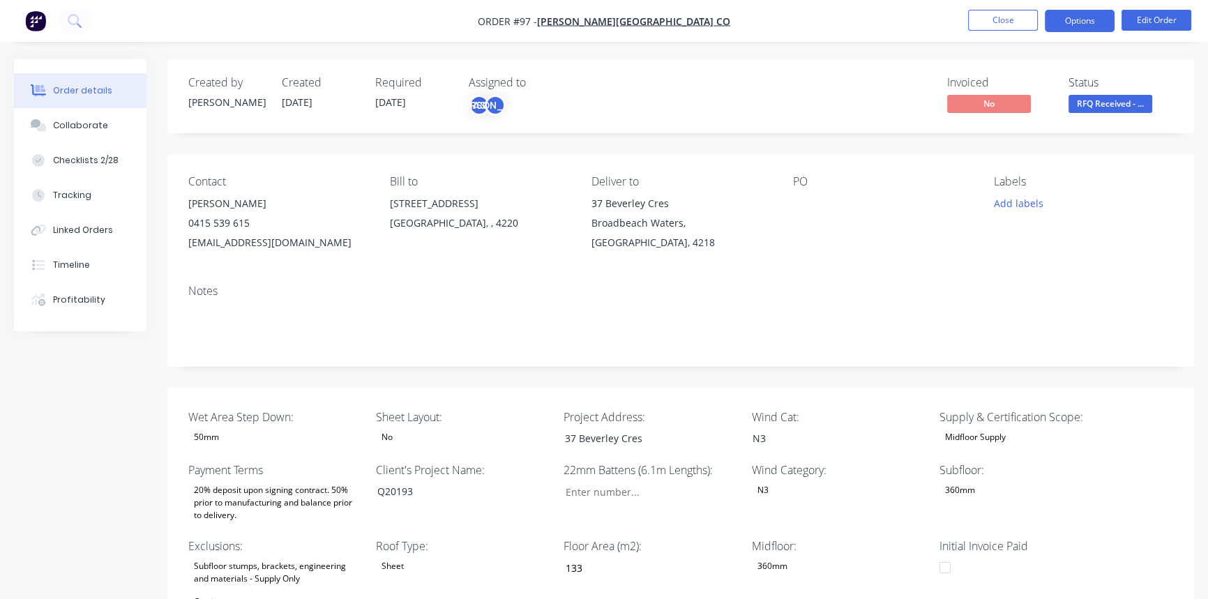
click at [1073, 18] on button "Options" at bounding box center [1080, 21] width 70 height 22
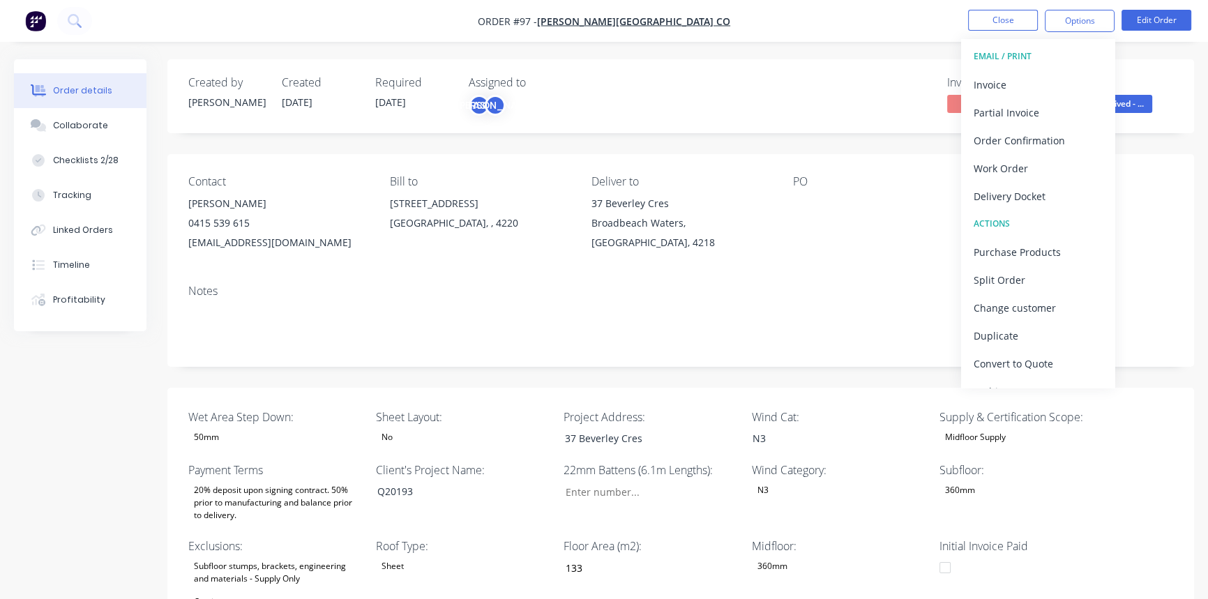
click at [1015, 55] on div "EMAIL / PRINT" at bounding box center [1038, 56] width 128 height 18
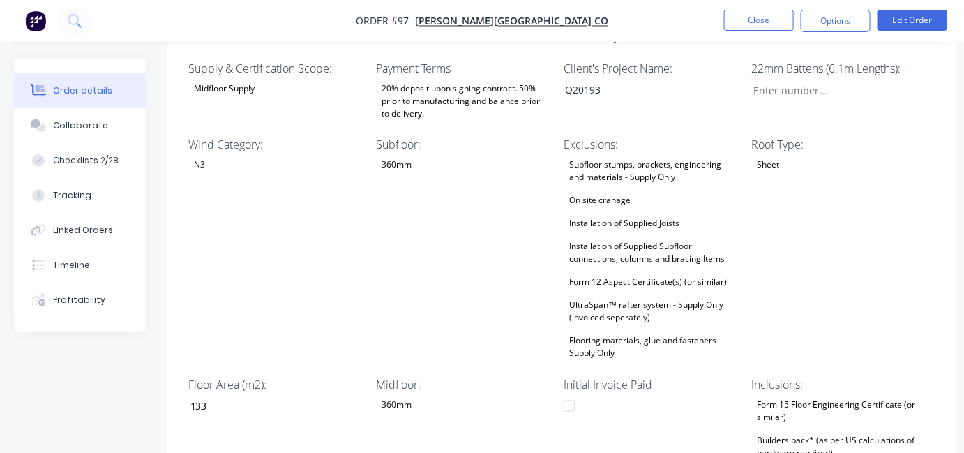
scroll to position [380, 0]
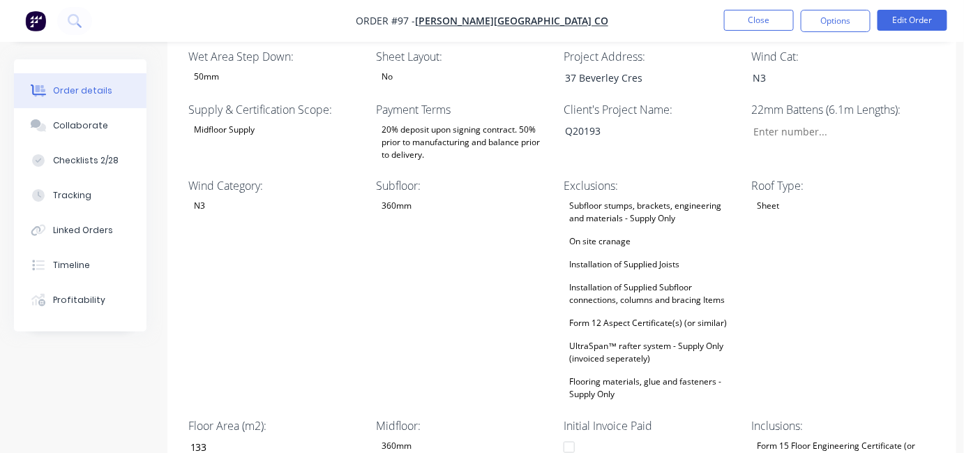
click at [448, 244] on div "Subfloor: 360mm" at bounding box center [463, 290] width 174 height 226
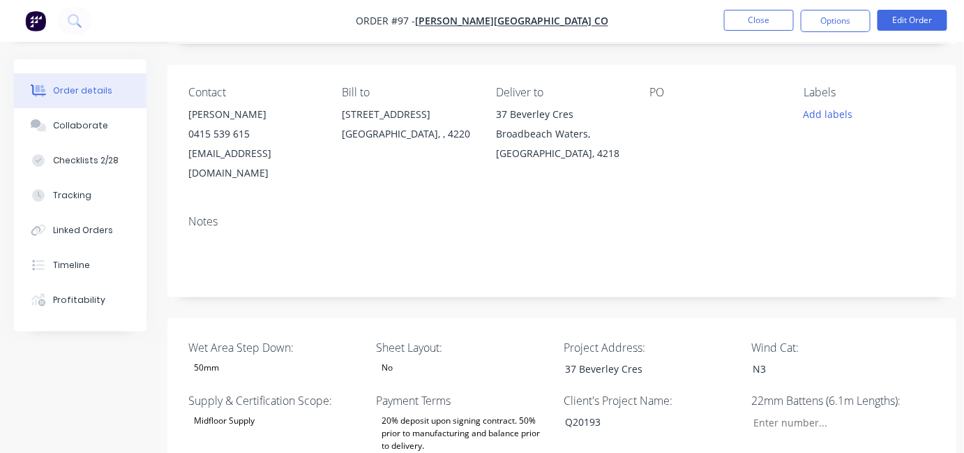
scroll to position [0, 0]
